Goal: Task Accomplishment & Management: Manage account settings

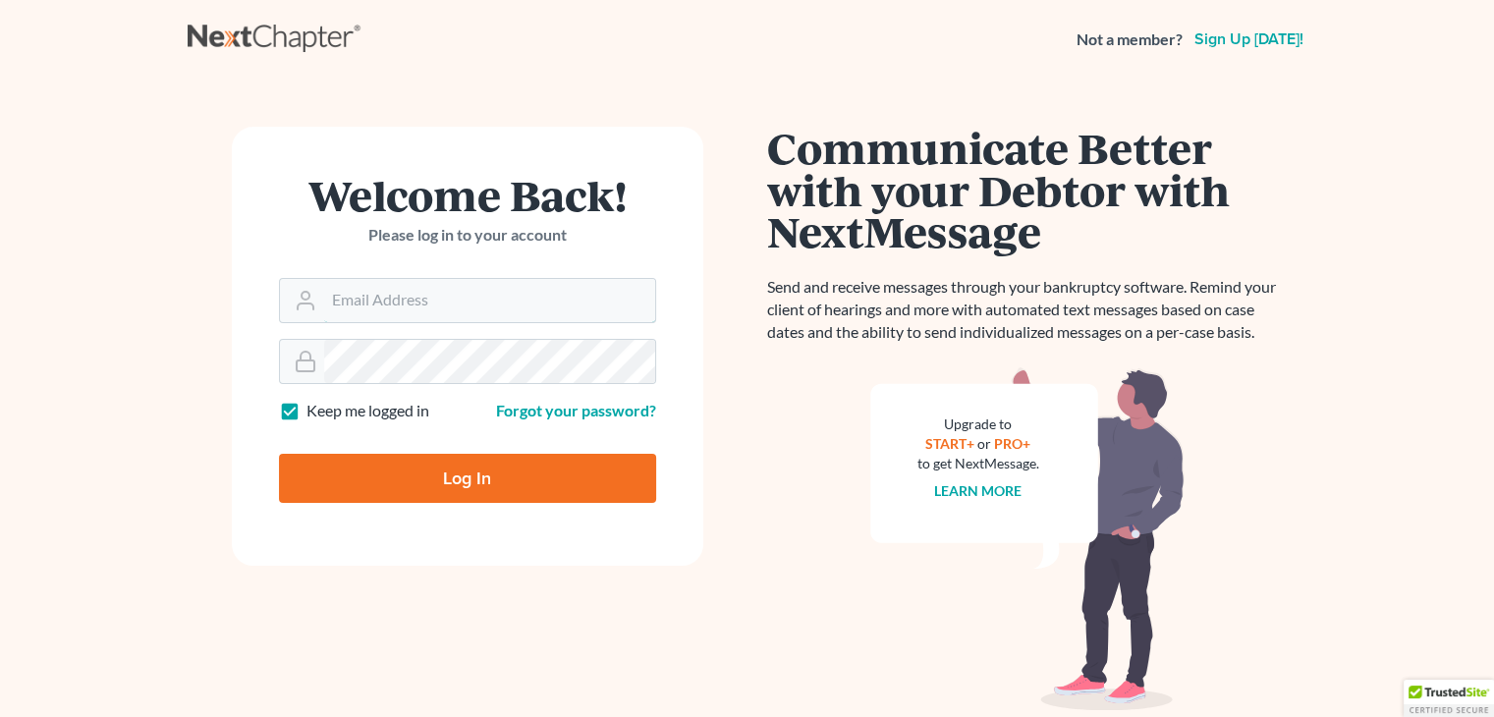
type input "[EMAIL_ADDRESS][DOMAIN_NAME]"
click at [396, 488] on input "Log In" at bounding box center [467, 478] width 377 height 49
type input "Thinking..."
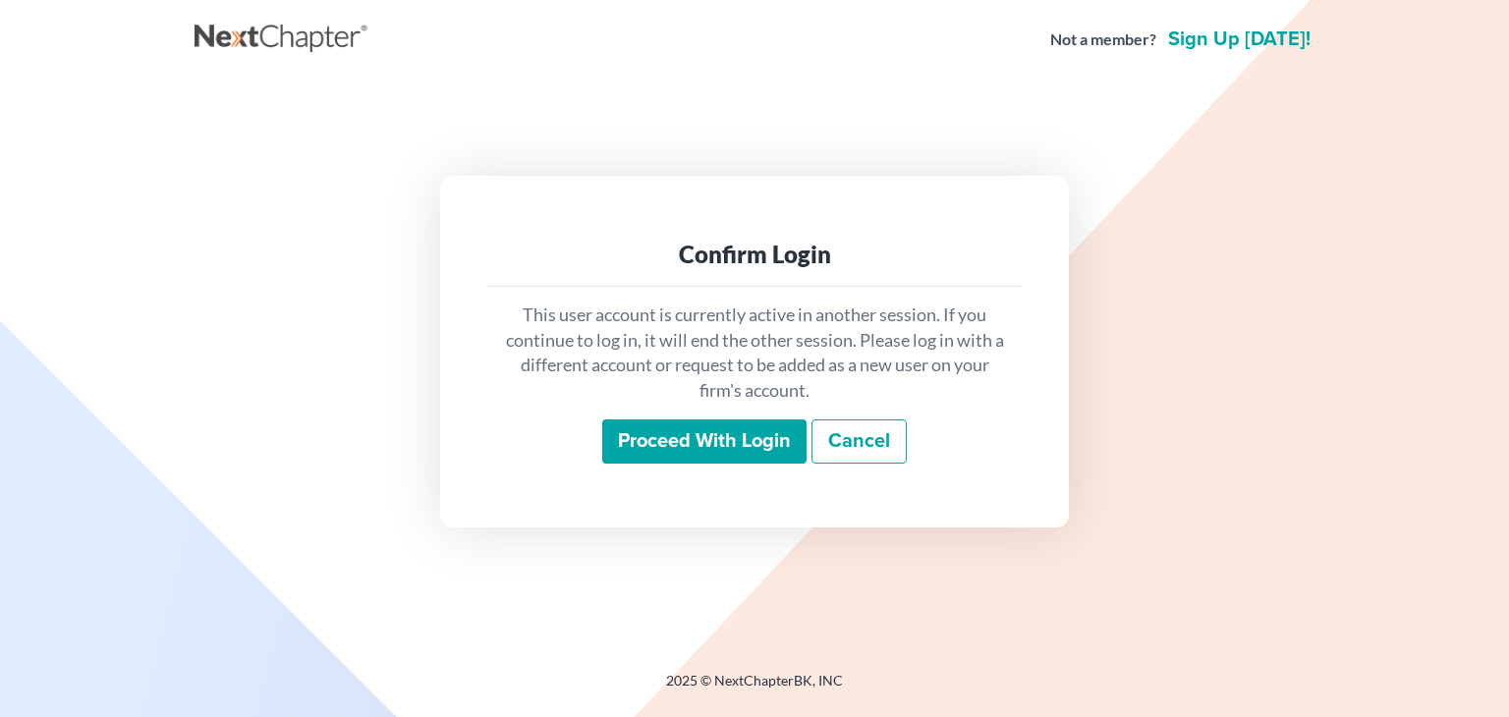
click at [646, 445] on input "Proceed with login" at bounding box center [704, 441] width 204 height 45
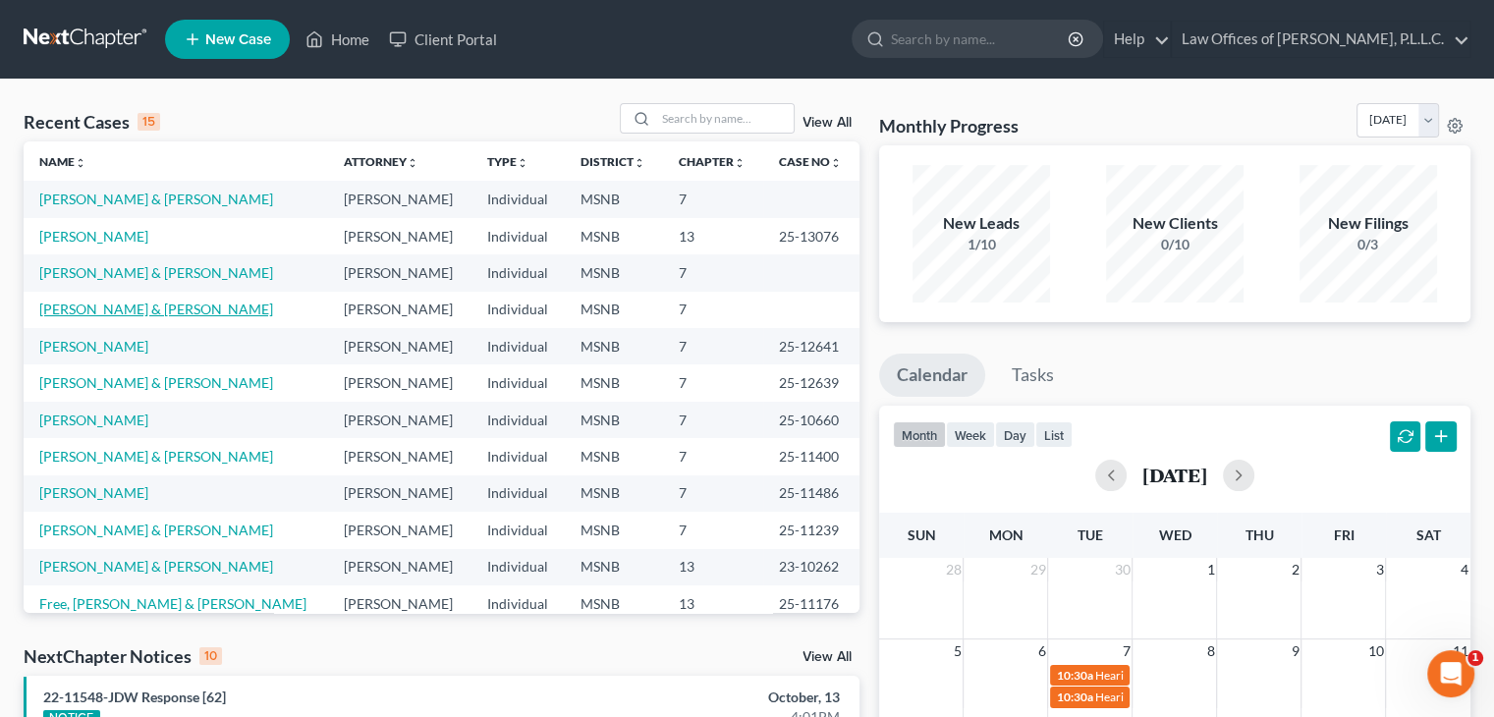
click at [82, 317] on link "Clarke, Michael & Kaitlyn" at bounding box center [156, 309] width 234 height 17
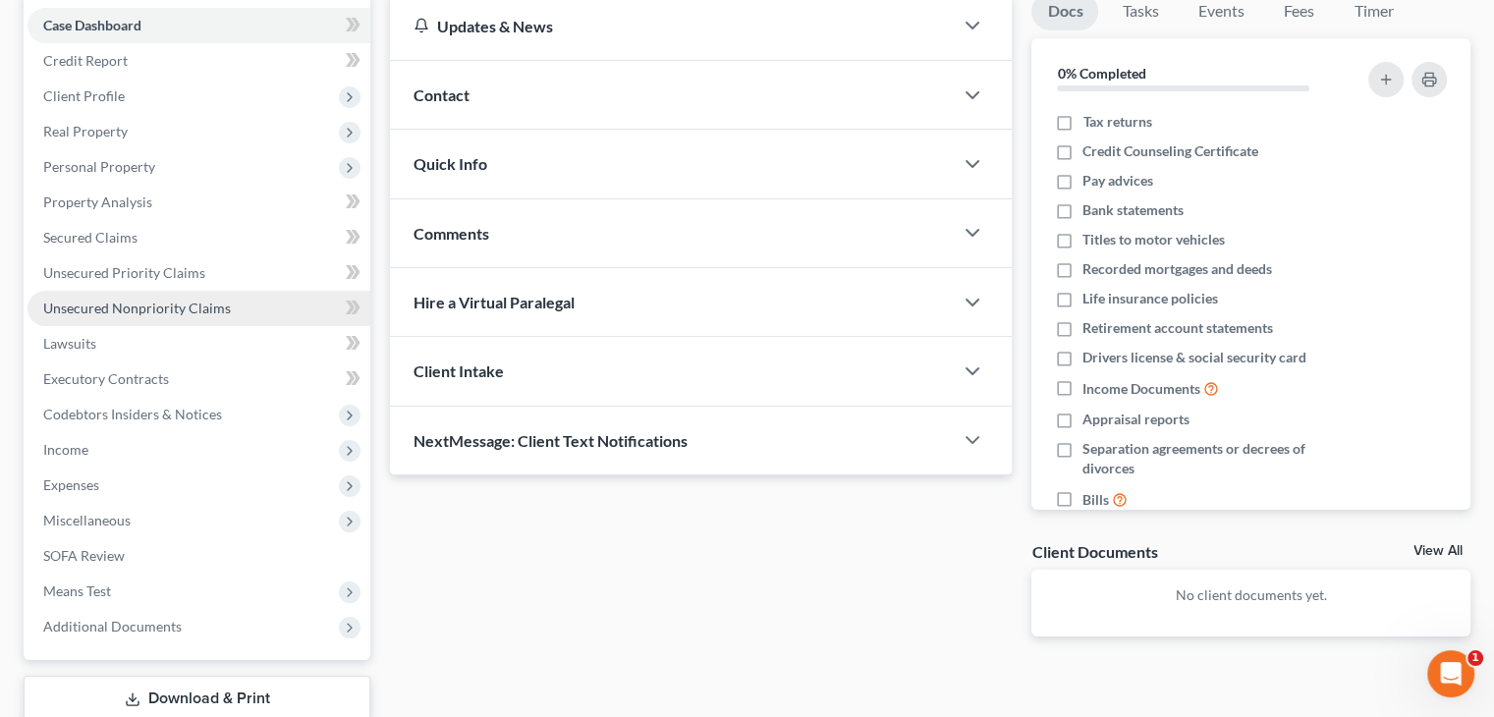
scroll to position [326, 0]
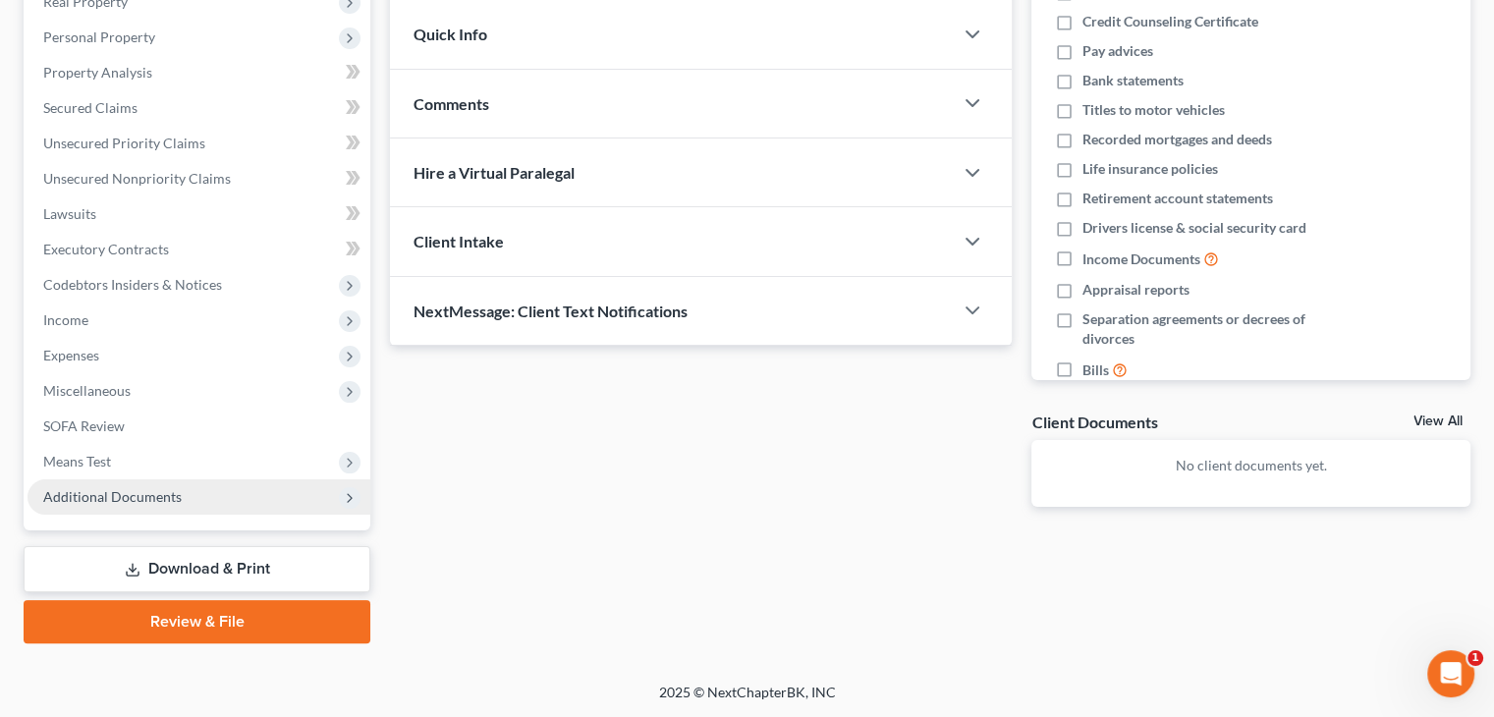
click at [105, 489] on span "Additional Documents" at bounding box center [112, 496] width 138 height 17
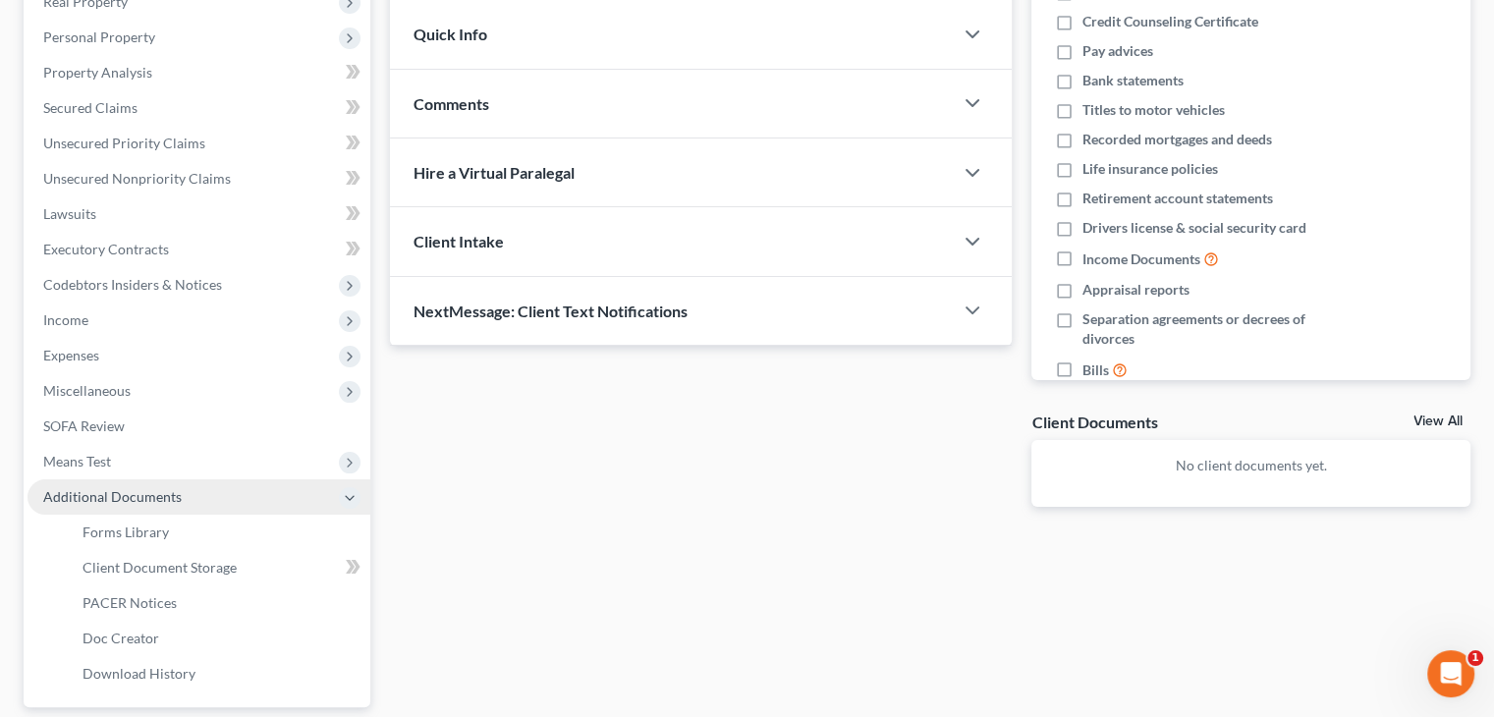
scroll to position [424, 0]
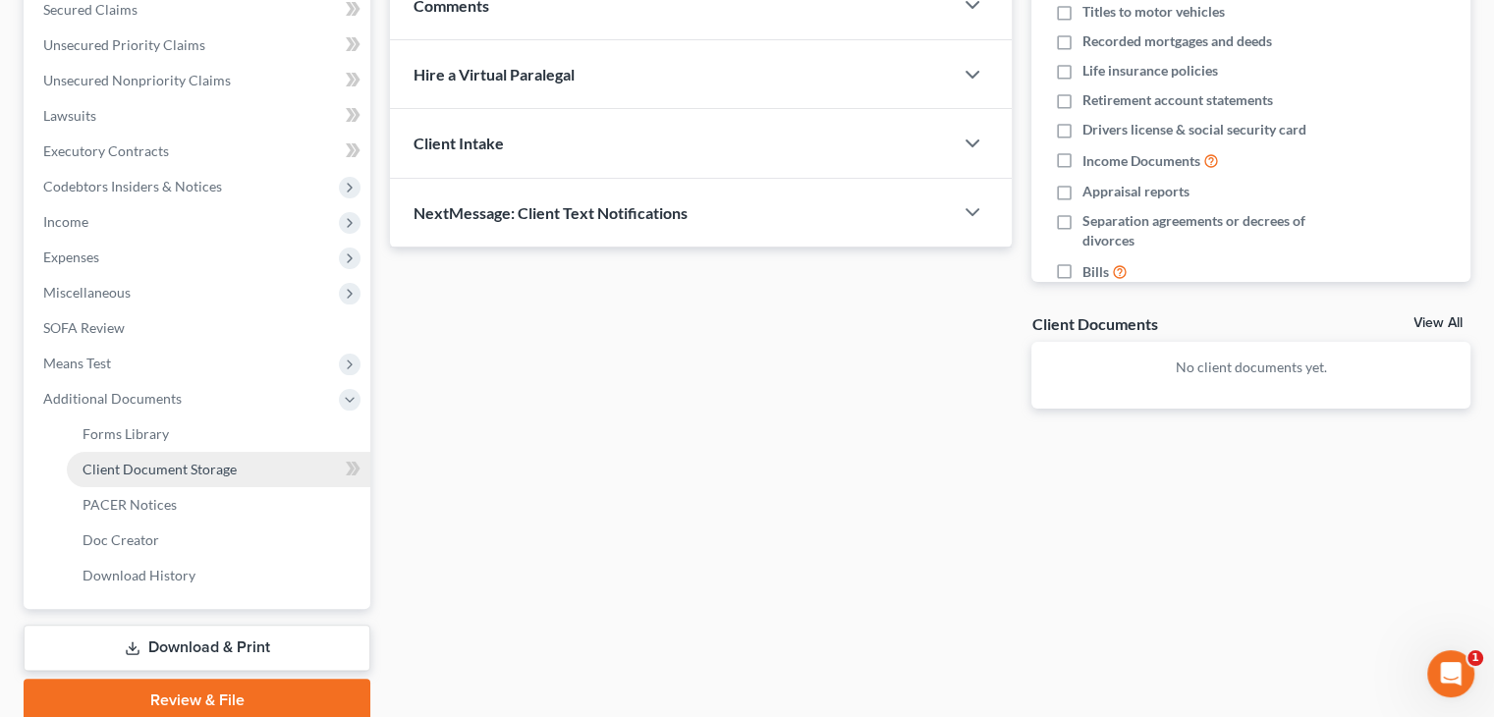
click at [143, 477] on link "Client Document Storage" at bounding box center [218, 469] width 303 height 35
